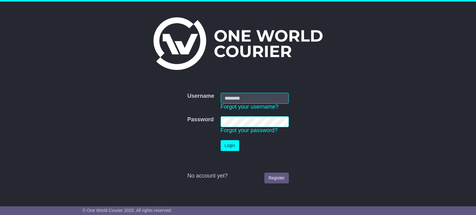
type input "**********"
click at [228, 148] on button "Login" at bounding box center [230, 145] width 19 height 11
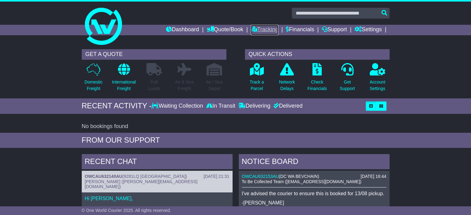
click at [260, 28] on link "Tracking" at bounding box center [264, 30] width 27 height 11
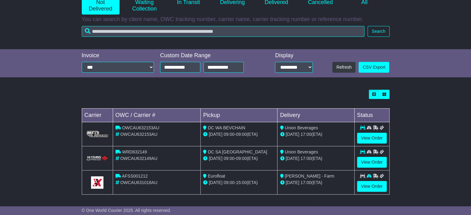
scroll to position [94, 0]
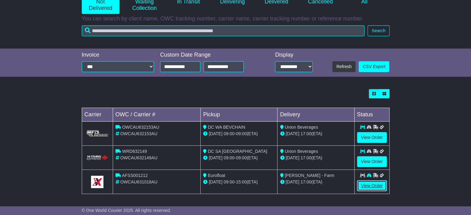
click at [368, 186] on link "View Order" at bounding box center [372, 186] width 30 height 11
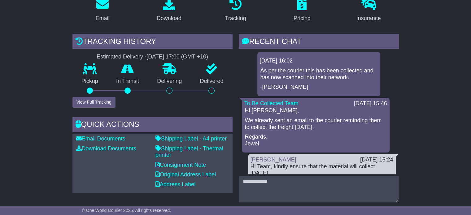
scroll to position [124, 0]
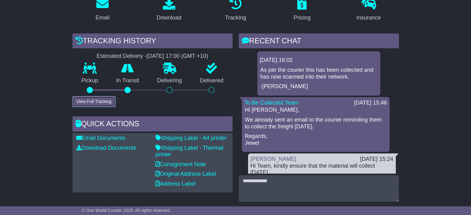
click at [92, 96] on button "View Full Tracking" at bounding box center [93, 101] width 43 height 11
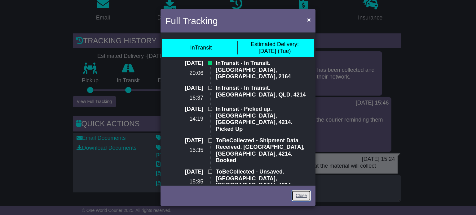
click at [300, 199] on link "Close" at bounding box center [300, 195] width 19 height 11
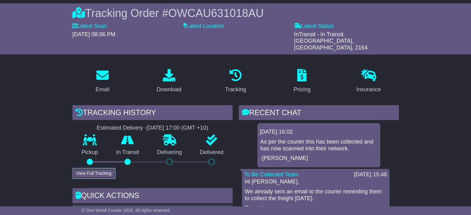
scroll to position [0, 0]
